Goal: Task Accomplishment & Management: Use online tool/utility

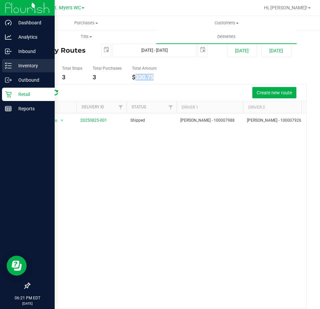
click at [14, 62] on p "Inventory" at bounding box center [32, 66] width 40 height 8
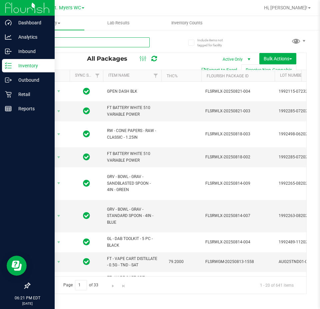
click at [117, 41] on input "text" at bounding box center [89, 42] width 120 height 10
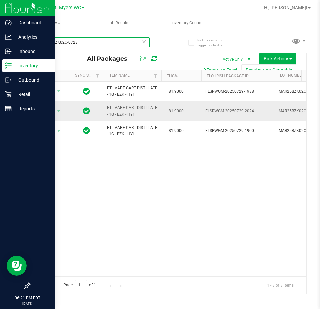
type input "MAR25BZK02C-0723"
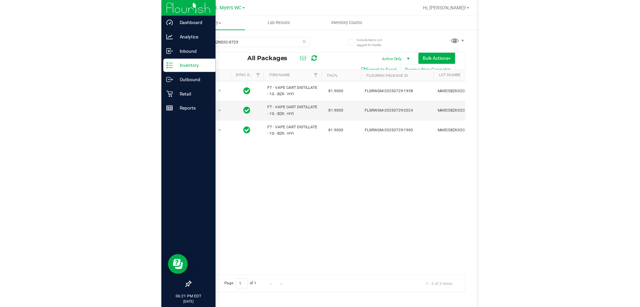
scroll to position [0, 43]
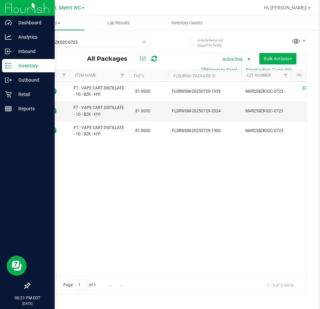
drag, startPoint x: 138, startPoint y: 107, endPoint x: 249, endPoint y: 57, distance: 122.0
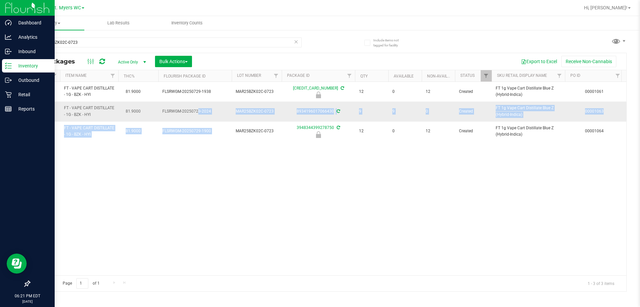
drag, startPoint x: 255, startPoint y: 136, endPoint x: 173, endPoint y: 120, distance: 83.0
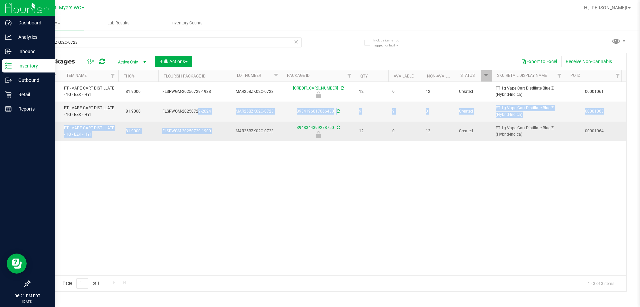
click at [221, 131] on span "FLSRWGM-20250729-1900" at bounding box center [194, 131] width 65 height 6
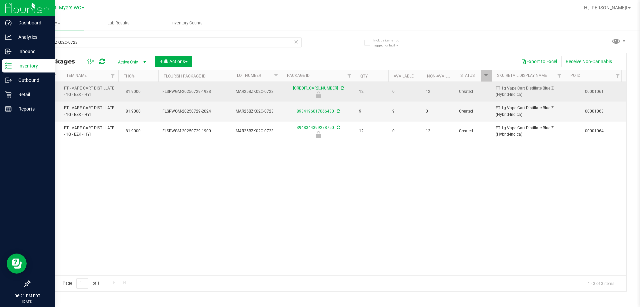
drag, startPoint x: 227, startPoint y: 91, endPoint x: 172, endPoint y: 83, distance: 55.7
click at [172, 83] on td "FLSRWGM-20250729-1938" at bounding box center [194, 92] width 73 height 20
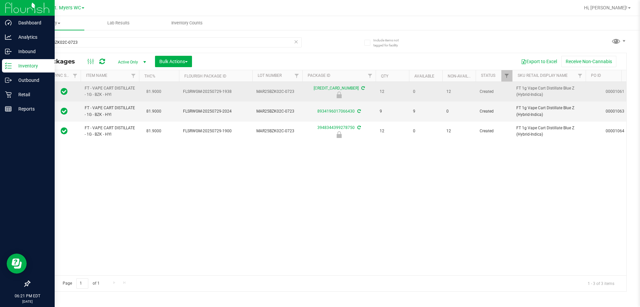
scroll to position [0, 0]
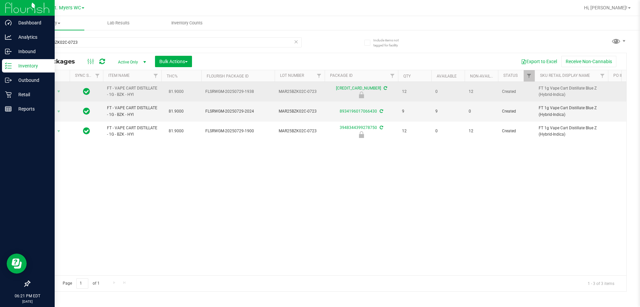
drag, startPoint x: 167, startPoint y: 94, endPoint x: 130, endPoint y: 88, distance: 37.6
click at [49, 88] on span "Action" at bounding box center [45, 91] width 18 height 9
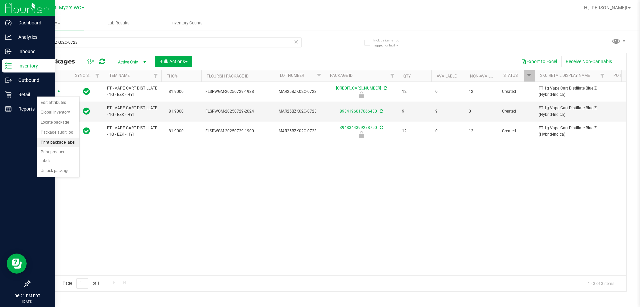
click at [73, 141] on li "Print package label" at bounding box center [58, 142] width 43 height 10
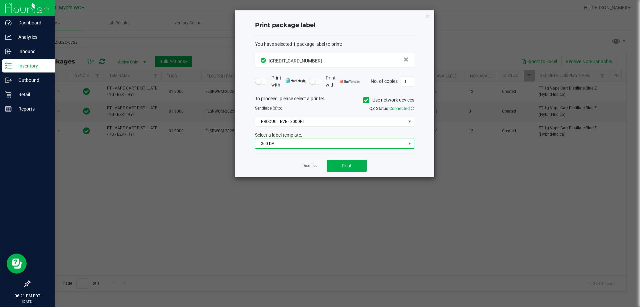
click at [320, 141] on span "300 DPI" at bounding box center [330, 143] width 150 height 9
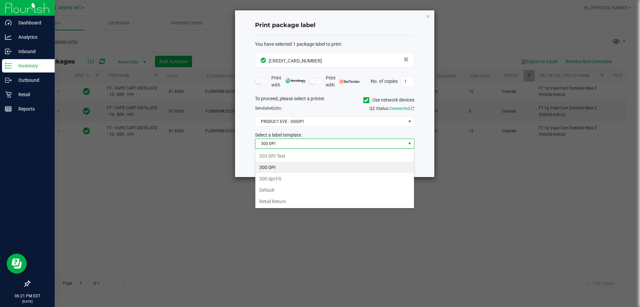
scroll to position [10, 159]
click at [320, 128] on div "To proceed, please select a printer. Use network devices Send label(s) to: QZ S…" at bounding box center [334, 122] width 159 height 54
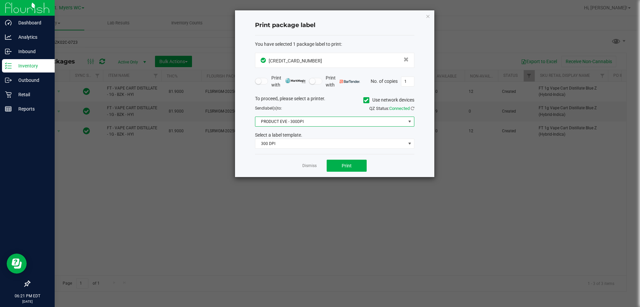
click at [320, 126] on span "PRODUCT EVE - 300DPI" at bounding box center [330, 121] width 150 height 9
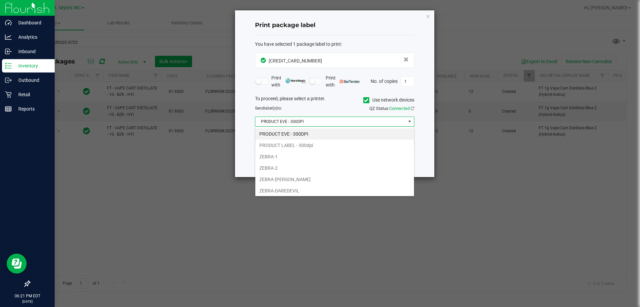
click at [320, 122] on span "PRODUCT EVE - 300DPI" at bounding box center [330, 121] width 150 height 9
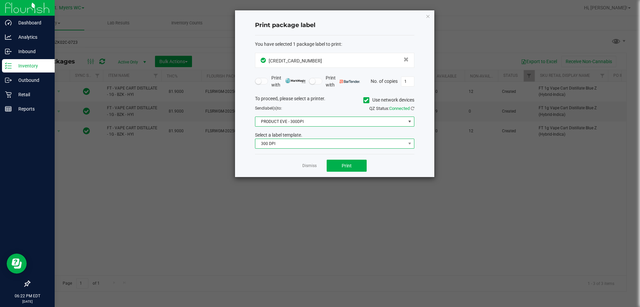
click at [315, 139] on span "300 DPI" at bounding box center [330, 143] width 150 height 9
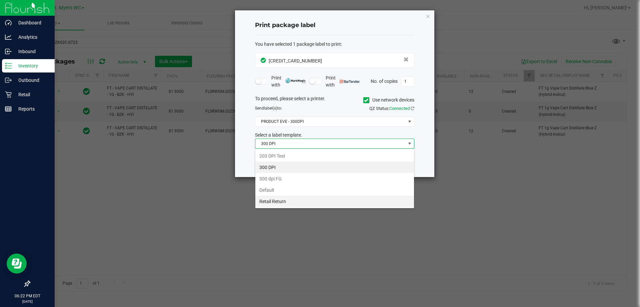
click at [284, 199] on li "Retail Return" at bounding box center [334, 200] width 159 height 11
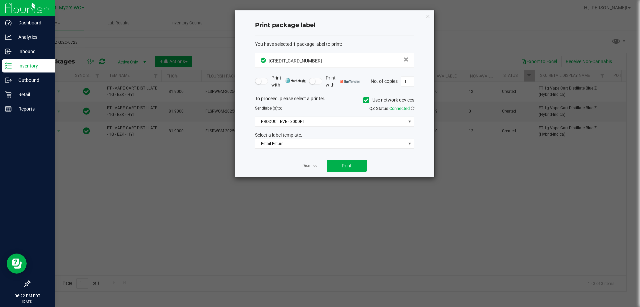
click at [320, 155] on div "Dismiss Print" at bounding box center [334, 165] width 159 height 23
click at [320, 167] on span "Print" at bounding box center [347, 165] width 10 height 5
